Goal: Information Seeking & Learning: Check status

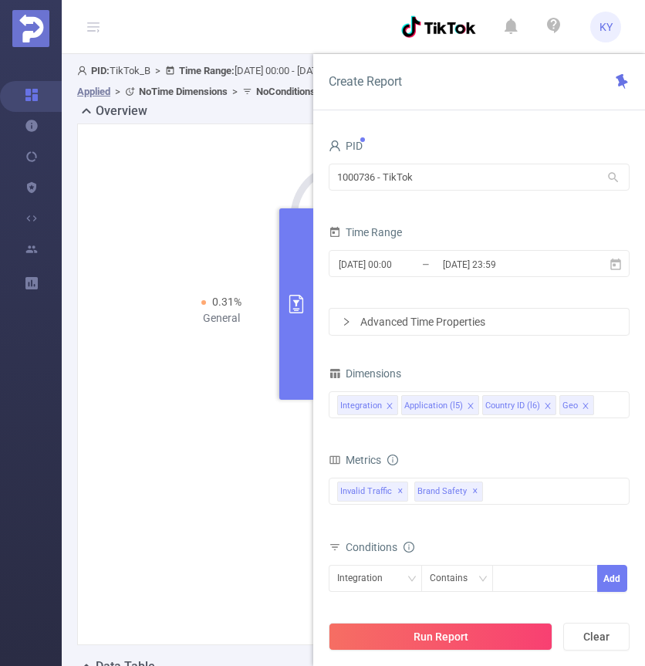
scroll to position [682, 0]
